Goal: Transaction & Acquisition: Purchase product/service

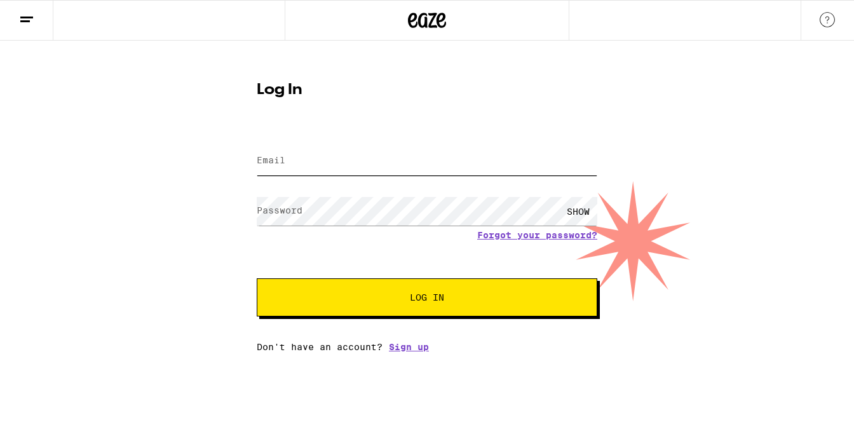
type input "[EMAIL_ADDRESS][DOMAIN_NAME]"
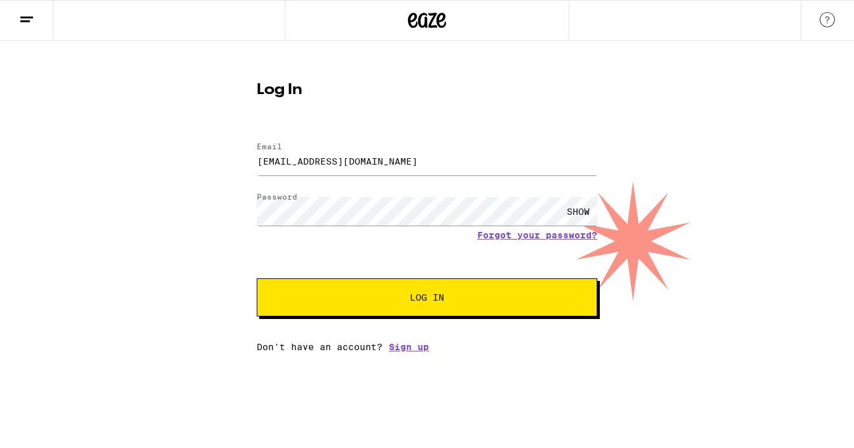
click at [429, 294] on span "Log In" at bounding box center [427, 297] width 34 height 9
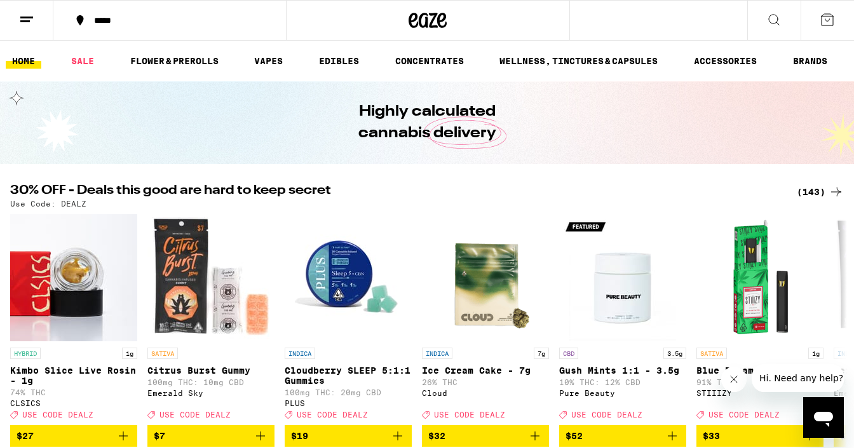
click at [782, 19] on button at bounding box center [774, 21] width 53 height 40
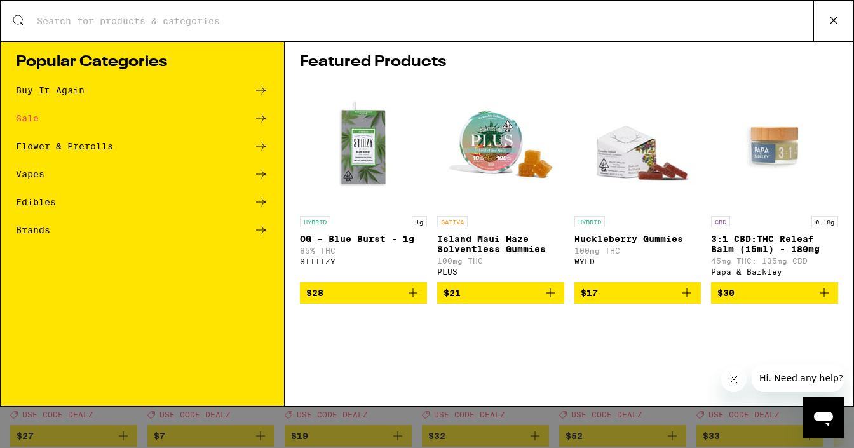
click at [400, 20] on input "Search for Products" at bounding box center [424, 20] width 777 height 11
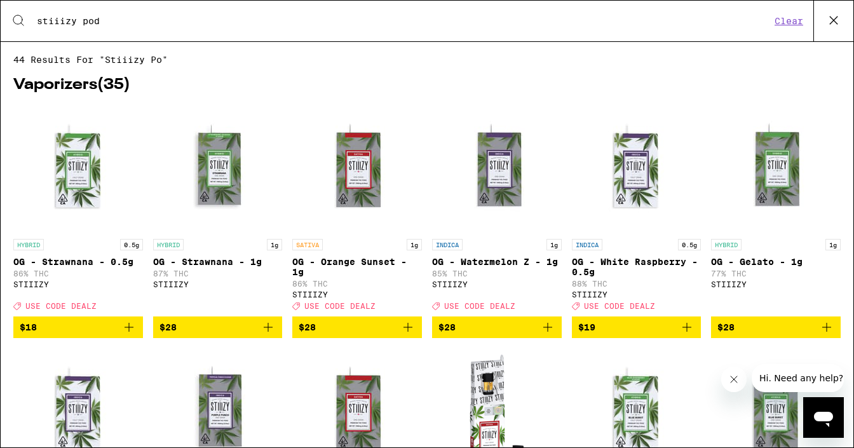
type input "stiiizy pod"
click at [241, 16] on input "stiiizy pod" at bounding box center [403, 20] width 735 height 11
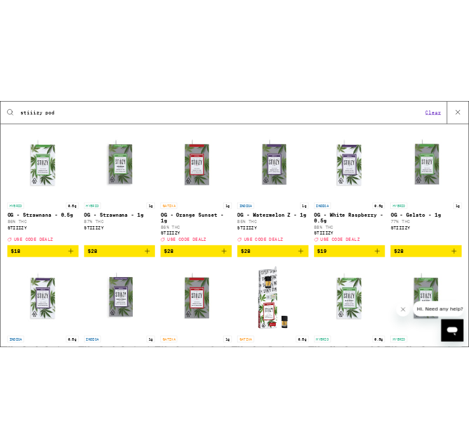
scroll to position [55, 0]
